Goal: Task Accomplishment & Management: Manage account settings

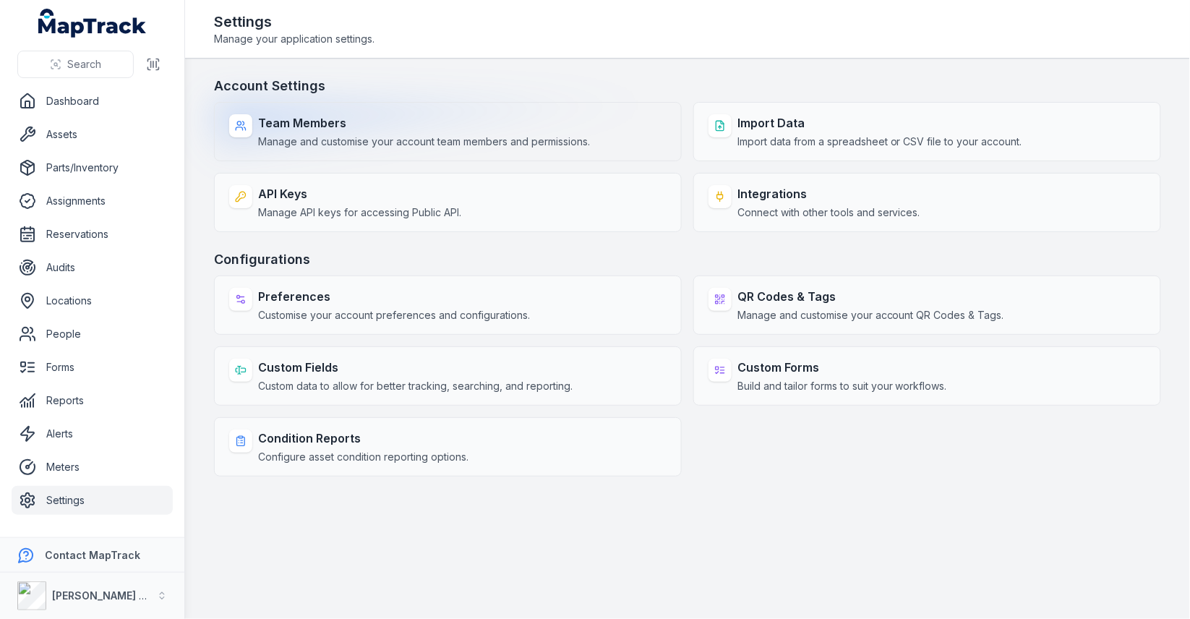
click at [390, 132] on div "Team Members Manage and customise your account team members and permissions." at bounding box center [424, 131] width 332 height 35
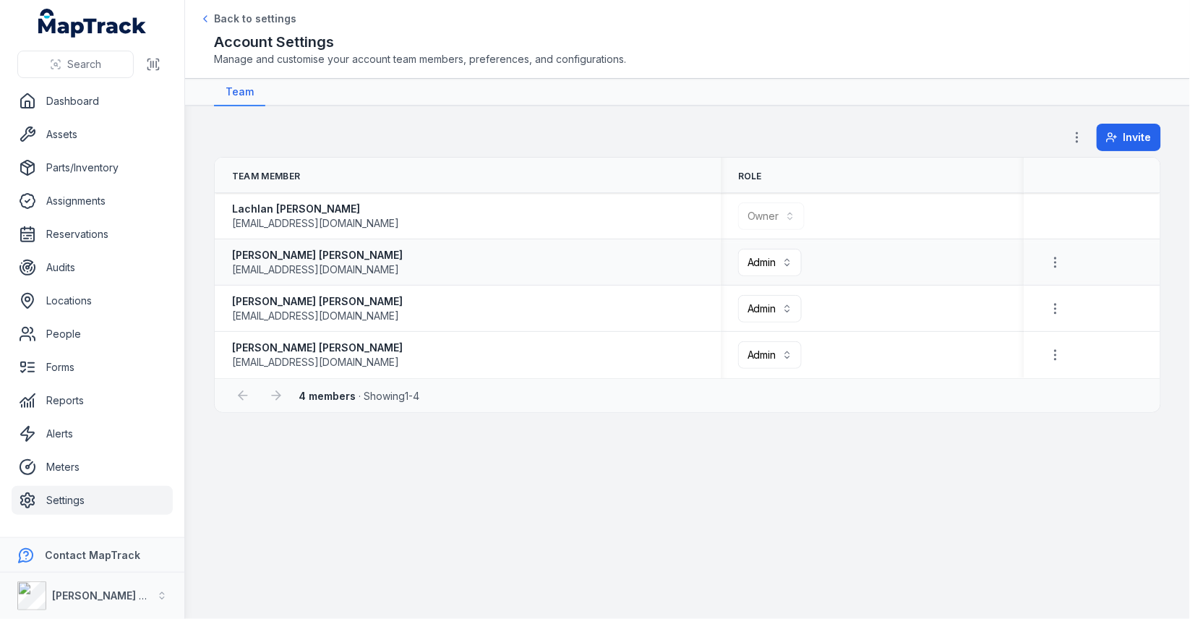
click at [562, 268] on div "Ashley Sutherland asutherland@therixgroup.com.au" at bounding box center [467, 262] width 471 height 29
click at [66, 139] on link "Assets" at bounding box center [92, 134] width 161 height 29
click at [471, 124] on div "Invite" at bounding box center [687, 140] width 947 height 33
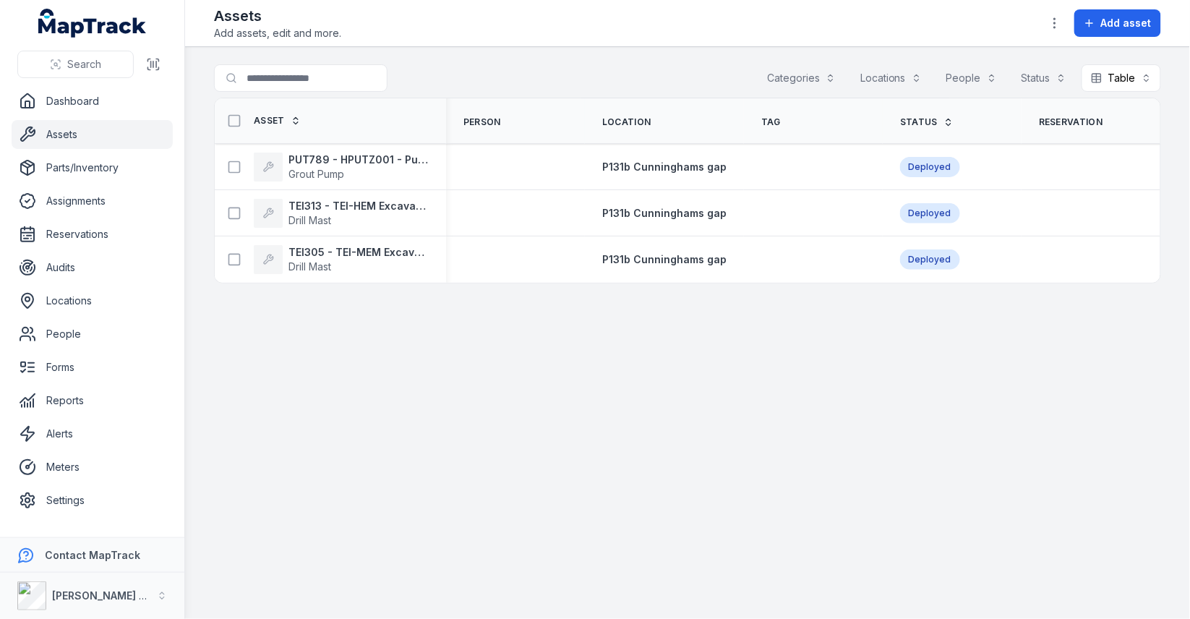
click at [571, 77] on div "Search for assets Categories Locations People Status Table *****" at bounding box center [687, 80] width 947 height 33
click at [797, 396] on main "Search for assets Categories Locations People Status Table ***** Asset Person L…" at bounding box center [687, 333] width 1005 height 572
click at [77, 374] on link "Forms" at bounding box center [92, 367] width 161 height 29
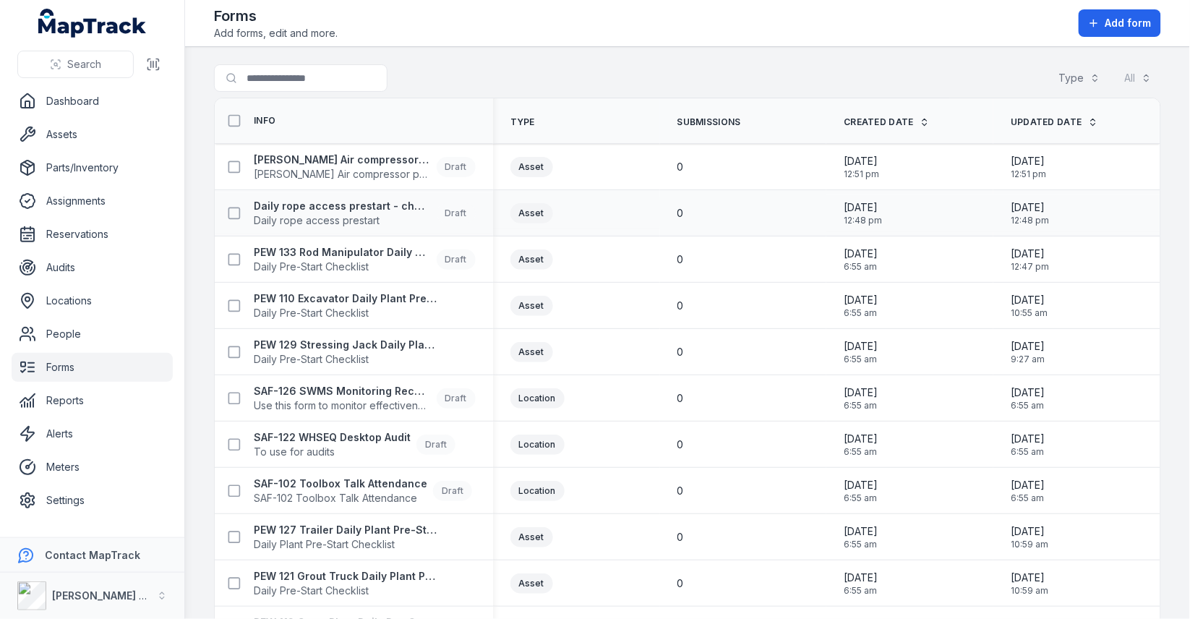
click at [721, 217] on div "0" at bounding box center [743, 213] width 132 height 14
click at [740, 192] on td "0" at bounding box center [743, 213] width 167 height 46
click at [735, 126] on th "Submissions" at bounding box center [743, 121] width 167 height 46
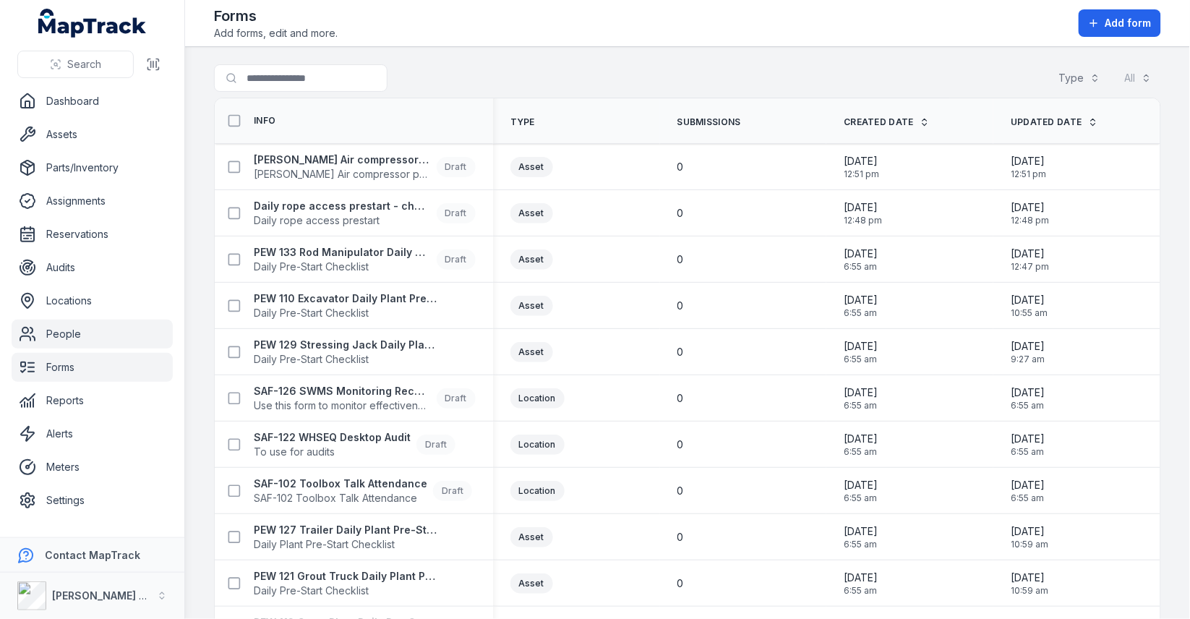
click at [109, 333] on link "People" at bounding box center [92, 334] width 161 height 29
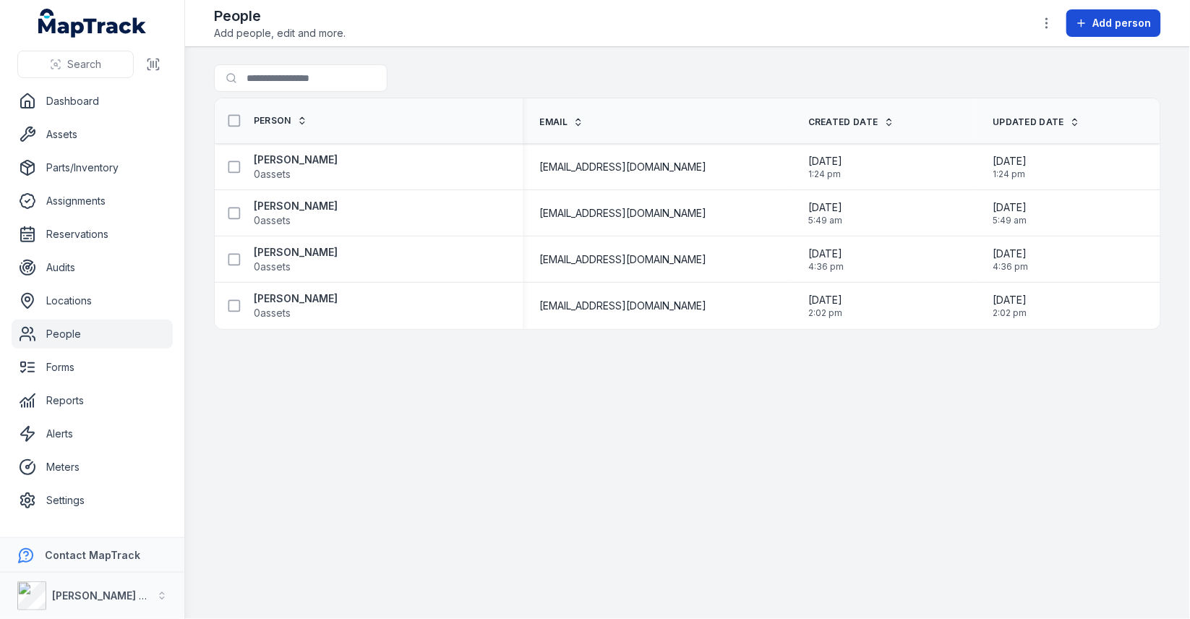
click at [1134, 27] on span "Add person" at bounding box center [1122, 23] width 59 height 14
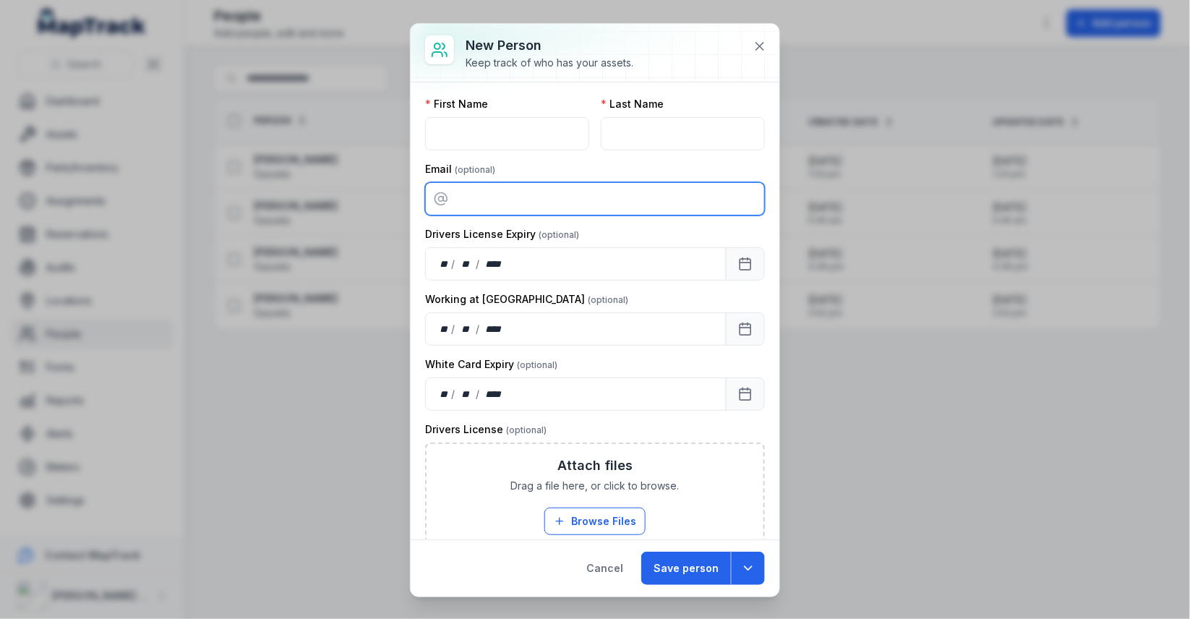
click at [595, 201] on input "email" at bounding box center [595, 198] width 340 height 33
click at [611, 174] on div "Email" at bounding box center [595, 169] width 340 height 14
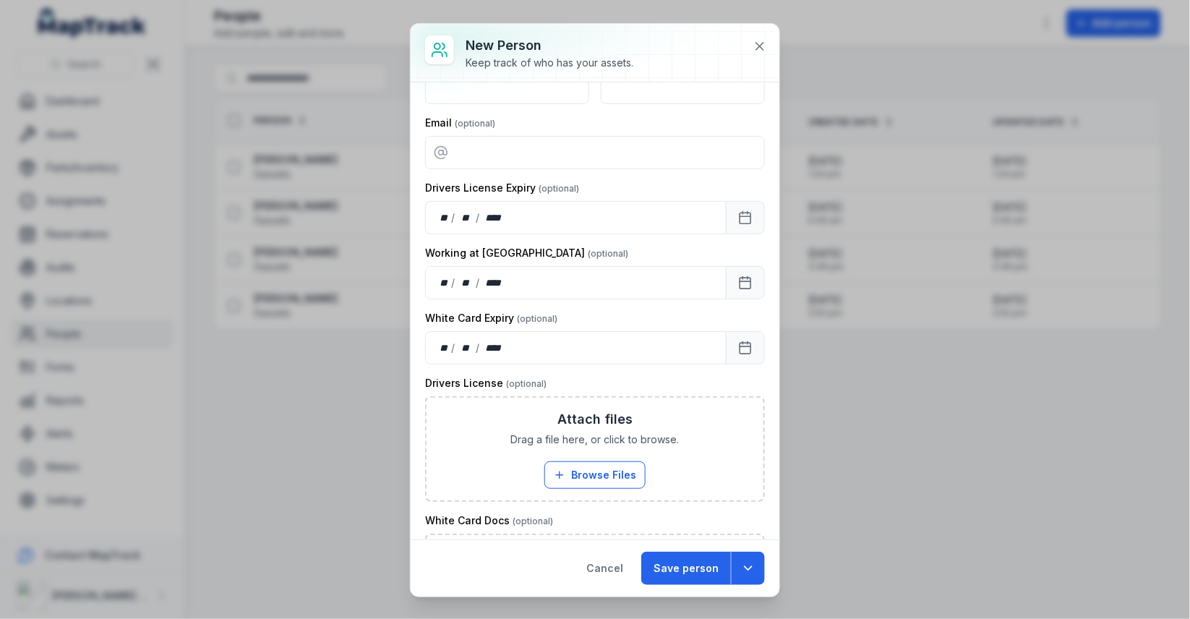
scroll to position [64, 0]
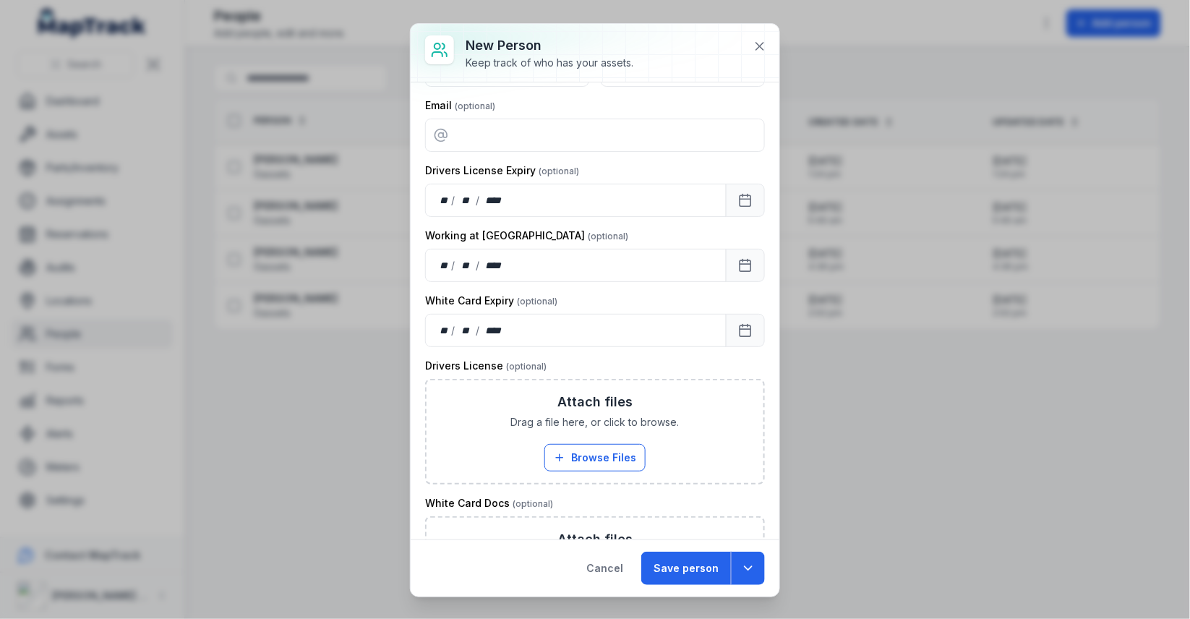
click at [764, 59] on div at bounding box center [595, 53] width 369 height 58
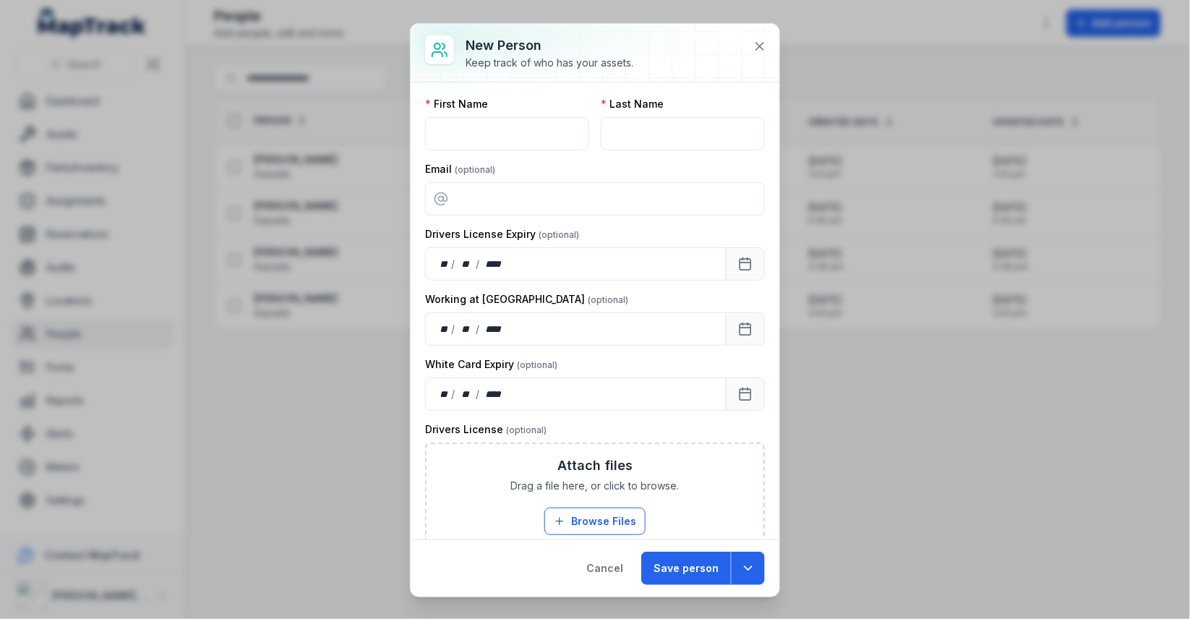
click at [531, 228] on label "Drivers License Expiry" at bounding box center [502, 234] width 154 height 14
click at [513, 228] on label "Drivers License Expiry" at bounding box center [502, 234] width 154 height 14
click at [623, 208] on input "email" at bounding box center [595, 198] width 340 height 33
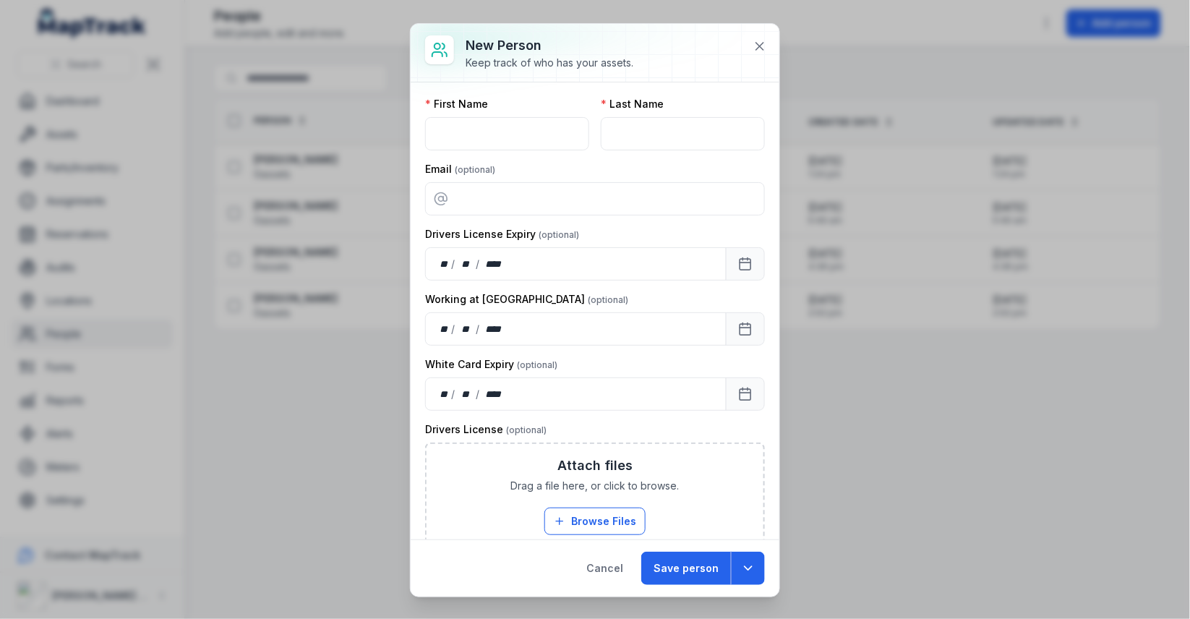
click at [457, 234] on label "Drivers License Expiry" at bounding box center [502, 234] width 154 height 14
click at [486, 233] on label "Drivers License Expiry" at bounding box center [502, 234] width 154 height 14
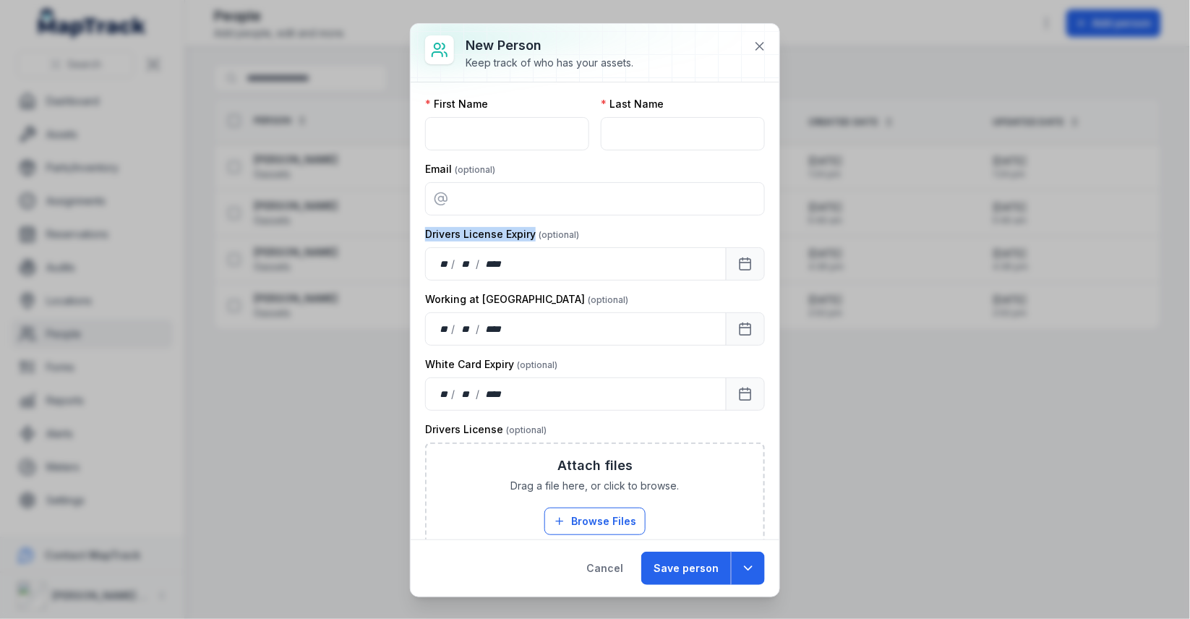
click at [632, 236] on div "Drivers License Expiry" at bounding box center [595, 234] width 340 height 14
click at [542, 231] on label "Drivers License Expiry" at bounding box center [502, 234] width 154 height 14
click at [760, 42] on icon at bounding box center [760, 46] width 14 height 14
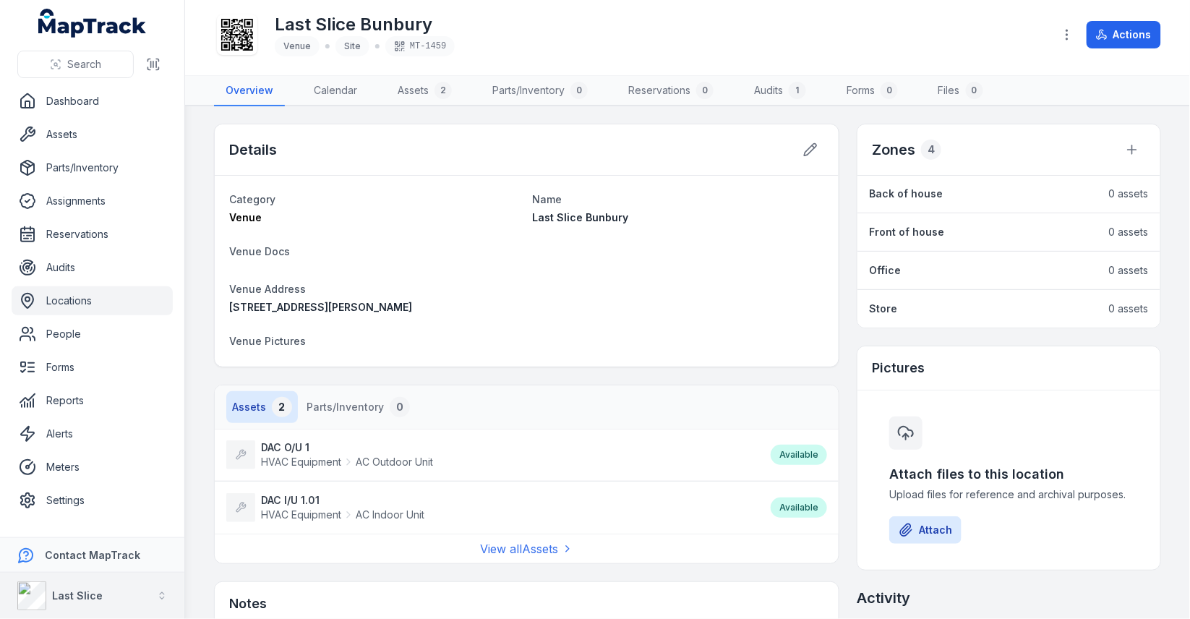
click at [85, 599] on strong "Last Slice" at bounding box center [77, 595] width 51 height 12
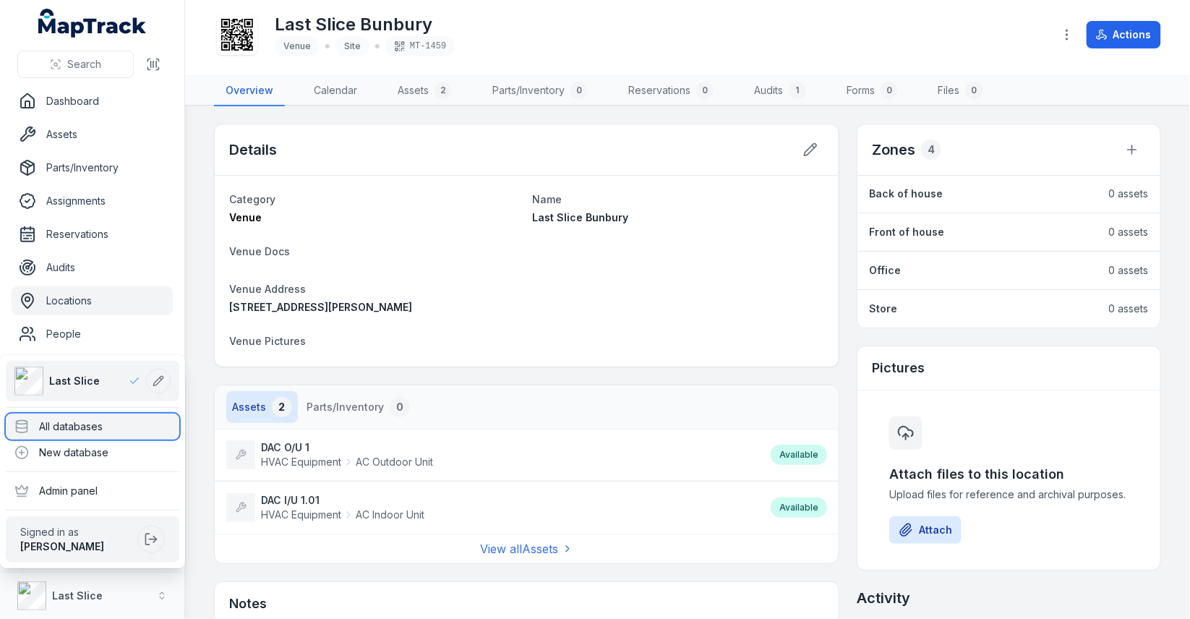
click at [130, 429] on div "All databases" at bounding box center [93, 427] width 174 height 26
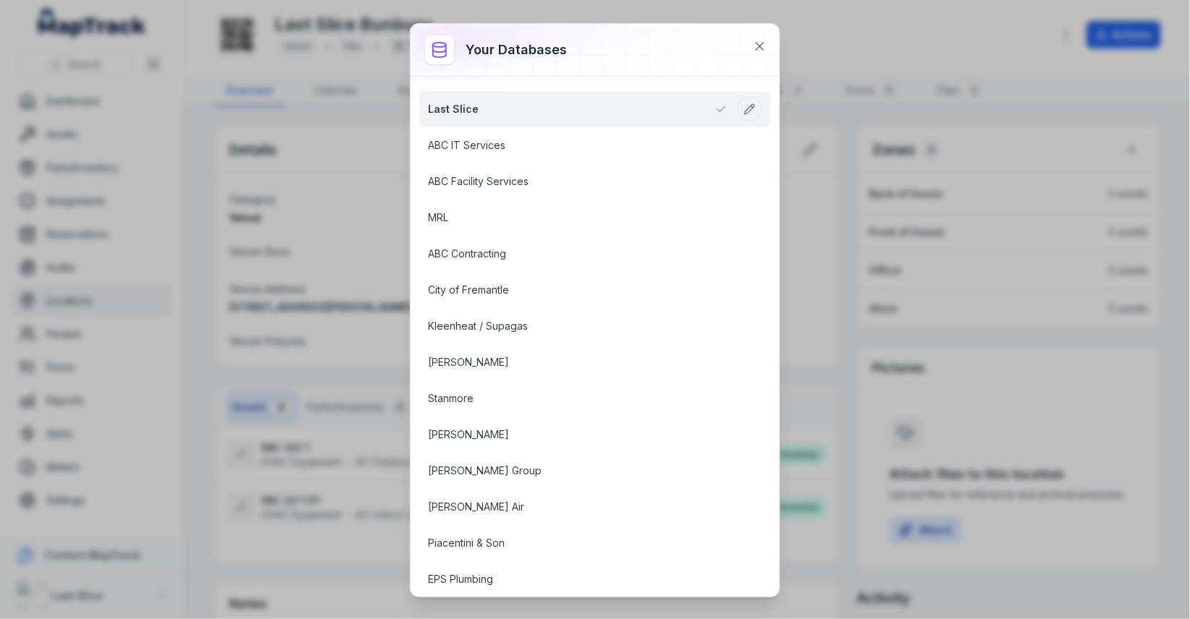
scroll to position [1794, 0]
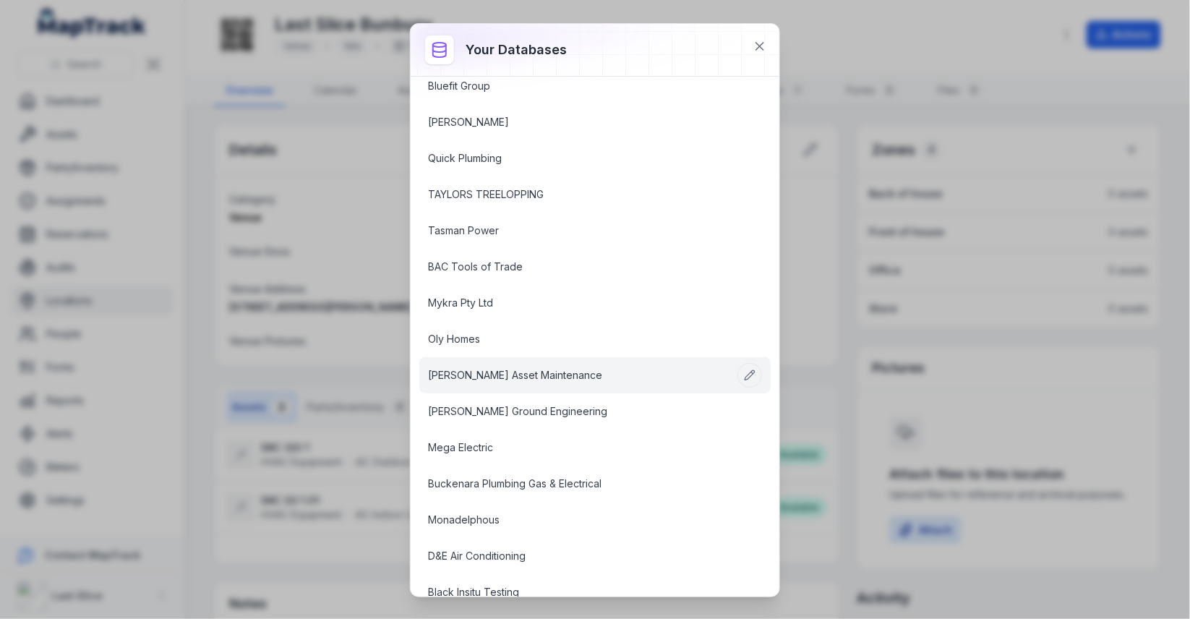
click at [536, 368] on link "[PERSON_NAME] Asset Maintenance" at bounding box center [577, 375] width 299 height 14
